Goal: Information Seeking & Learning: Learn about a topic

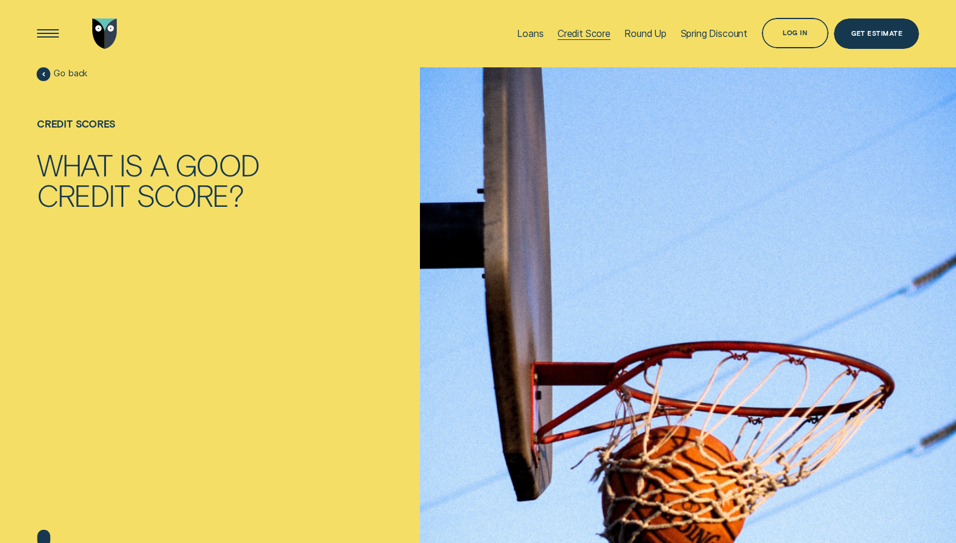
click at [582, 34] on div "Credit Score" at bounding box center [584, 33] width 53 height 11
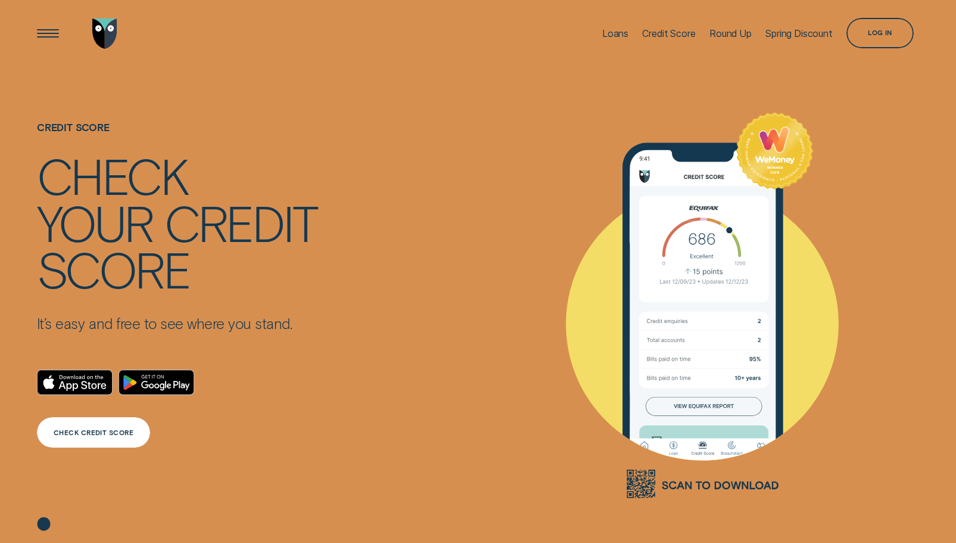
click at [105, 430] on div "CHECK CREDIT SCORE" at bounding box center [94, 433] width 80 height 6
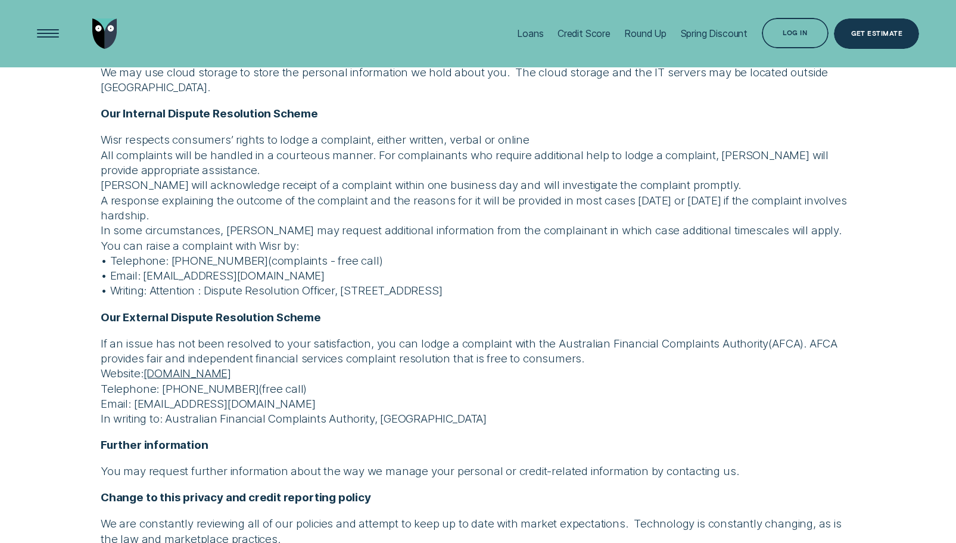
scroll to position [4125, 0]
